Goal: Transaction & Acquisition: Purchase product/service

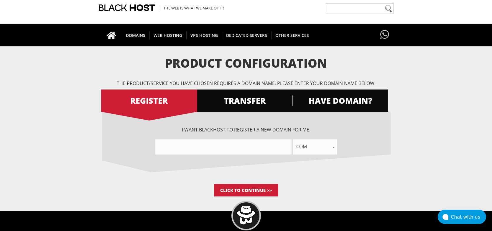
scroll to position [52, 0]
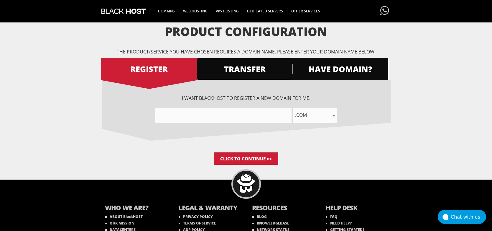
click at [253, 68] on span "TRANSFER" at bounding box center [245, 69] width 96 height 10
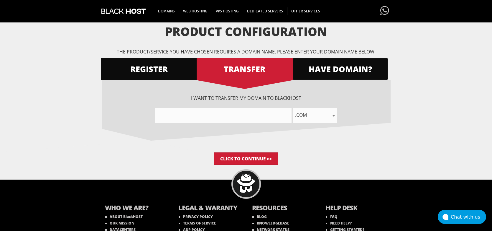
click at [335, 70] on span "HAVE DOMAIN?" at bounding box center [340, 69] width 96 height 10
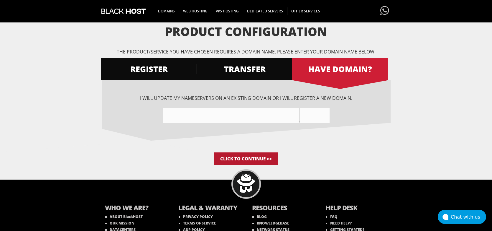
click at [255, 158] on input "Click to Continue >>" at bounding box center [246, 158] width 64 height 12
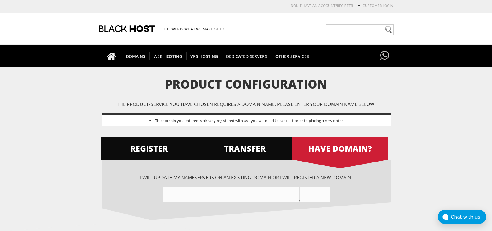
scroll to position [112, 0]
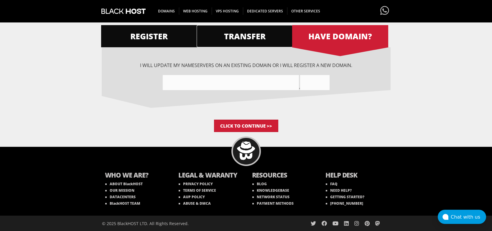
click at [248, 41] on link "TRANSFER" at bounding box center [245, 36] width 96 height 22
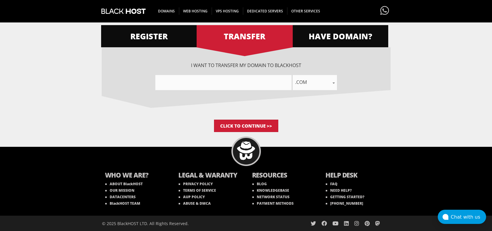
click at [309, 83] on span ".com" at bounding box center [315, 82] width 44 height 8
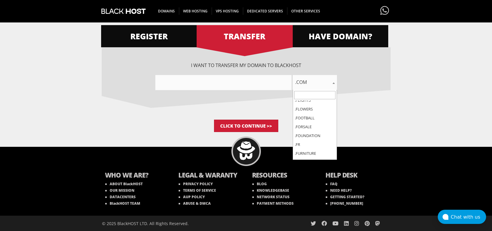
scroll to position [1339, 0]
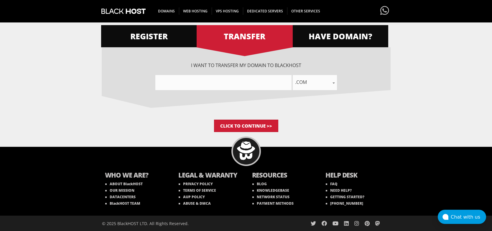
click at [234, 114] on div "I want BlackHOST to register a new domain for me. .com .net .org .us .info .biz…" at bounding box center [246, 83] width 289 height 72
click at [249, 126] on input "Click to Continue >>" at bounding box center [246, 125] width 64 height 12
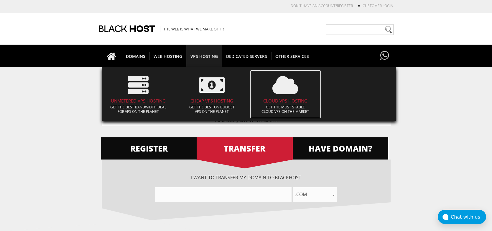
click at [282, 91] on icon at bounding box center [286, 85] width 26 height 21
click at [278, 102] on h4 "CLOUD VPS HOSTING" at bounding box center [285, 100] width 65 height 5
click at [286, 102] on h4 "CLOUD VPS HOSTING" at bounding box center [285, 100] width 65 height 5
click at [279, 109] on p "Get the Most stable Cloud VPS on the market" at bounding box center [285, 109] width 65 height 9
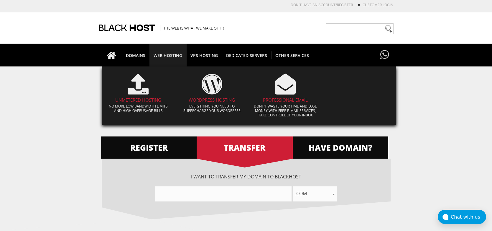
scroll to position [1, 0]
